Goal: Navigation & Orientation: Understand site structure

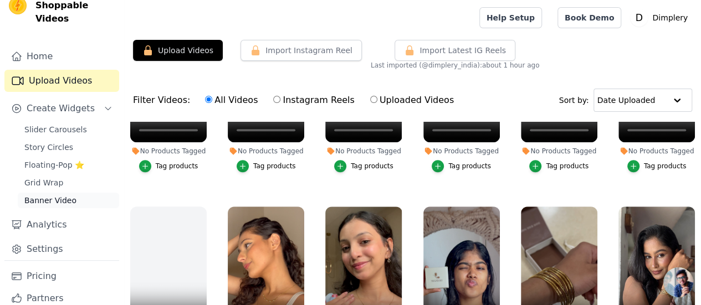
scroll to position [47, 0]
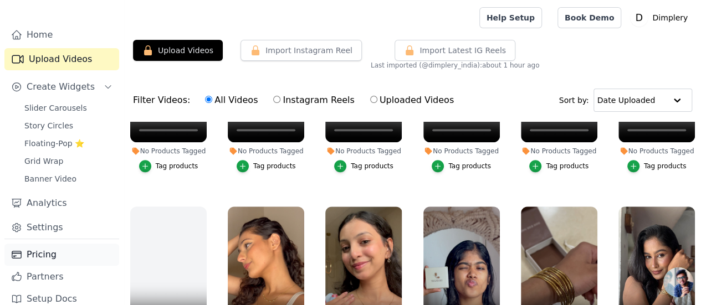
click at [43, 244] on link "Pricing" at bounding box center [61, 255] width 115 height 22
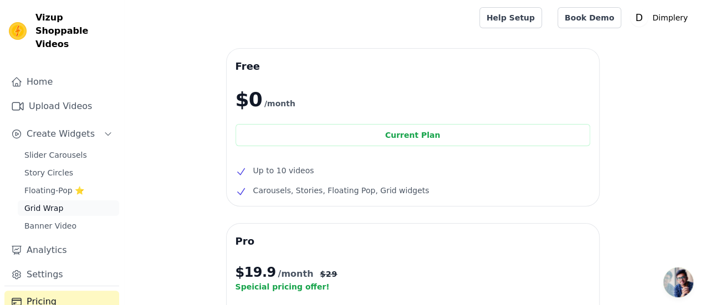
click at [57, 167] on span "Story Circles" at bounding box center [48, 172] width 49 height 11
